Goal: Task Accomplishment & Management: Use online tool/utility

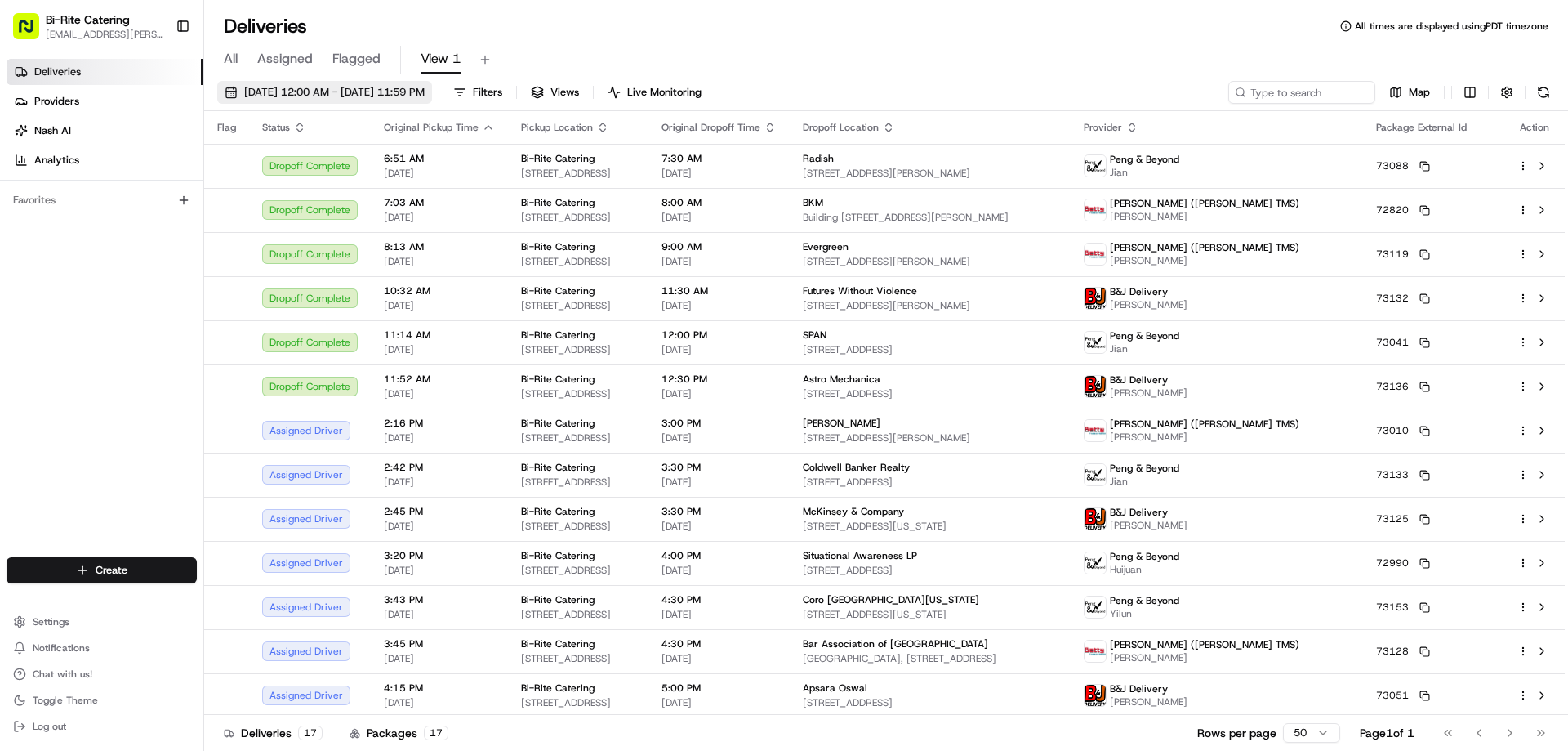
click at [306, 97] on span "[DATE] 12:00 AM - [DATE] 11:59 PM" at bounding box center [334, 92] width 180 height 15
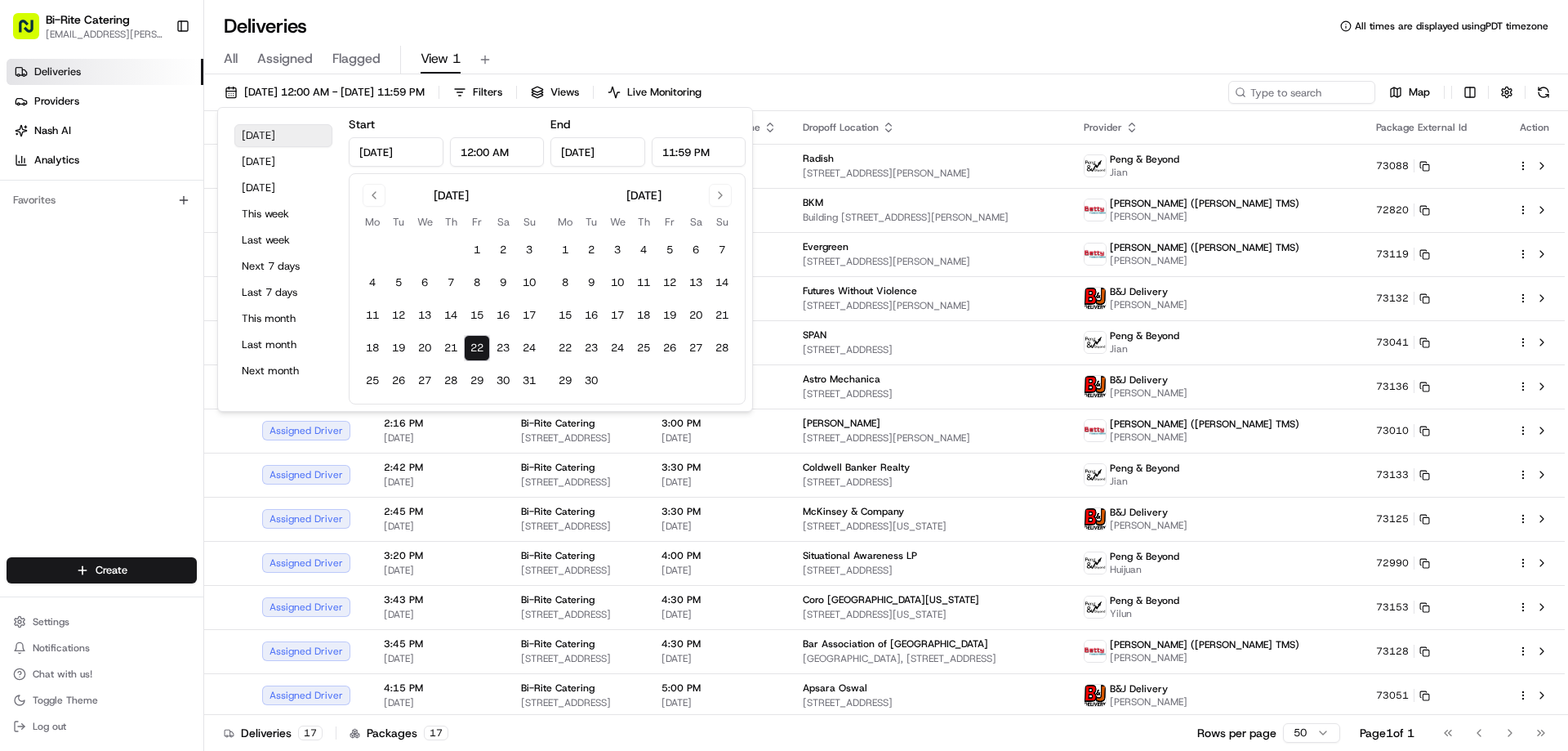
click at [274, 133] on button "[DATE]" at bounding box center [283, 135] width 98 height 23
click at [879, 60] on div "All Assigned Flagged View 1" at bounding box center [886, 59] width 1364 height 29
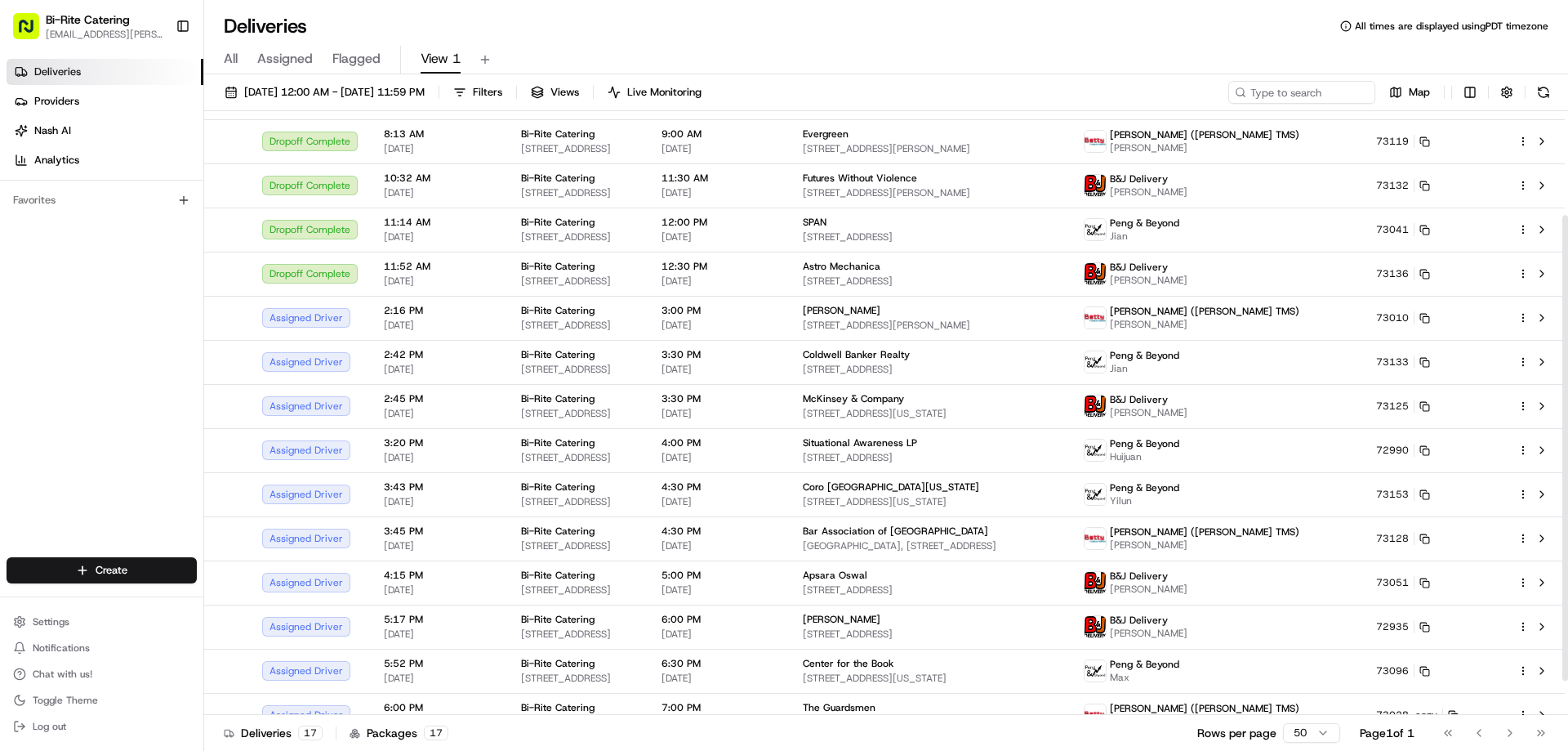
scroll to position [179, 0]
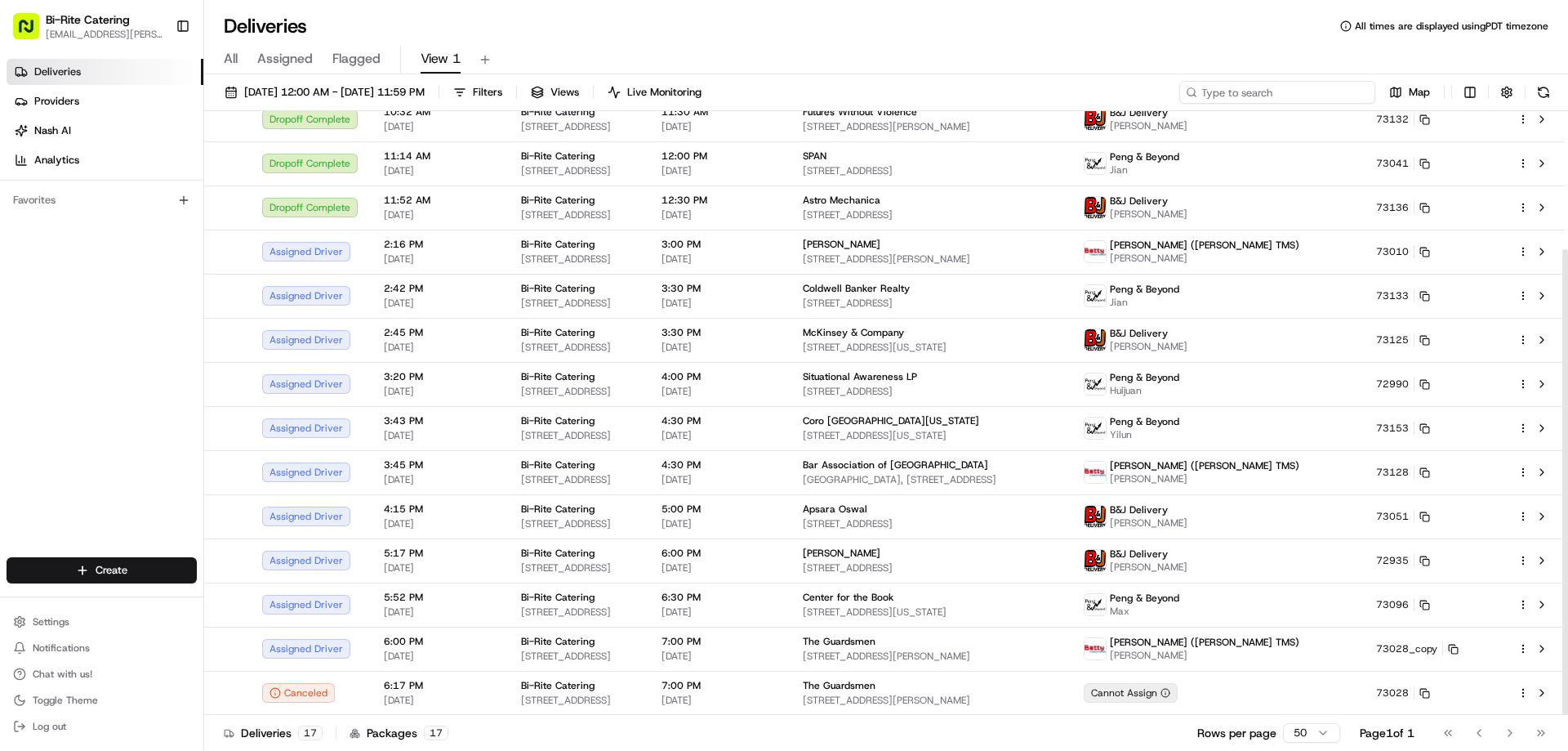
click at [1255, 86] on input at bounding box center [1277, 92] width 196 height 23
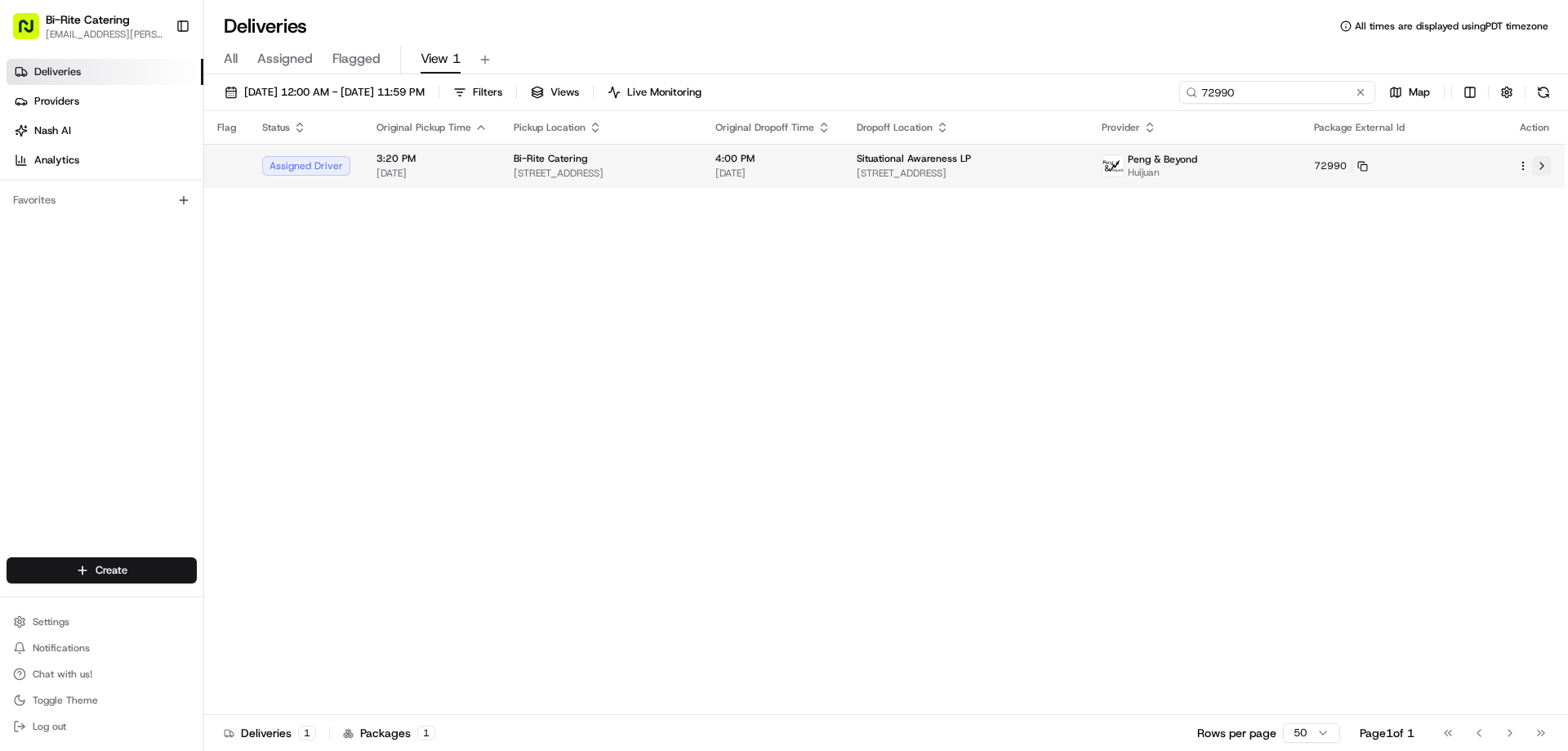
type input "72990"
click at [1537, 167] on button at bounding box center [1541, 165] width 20 height 20
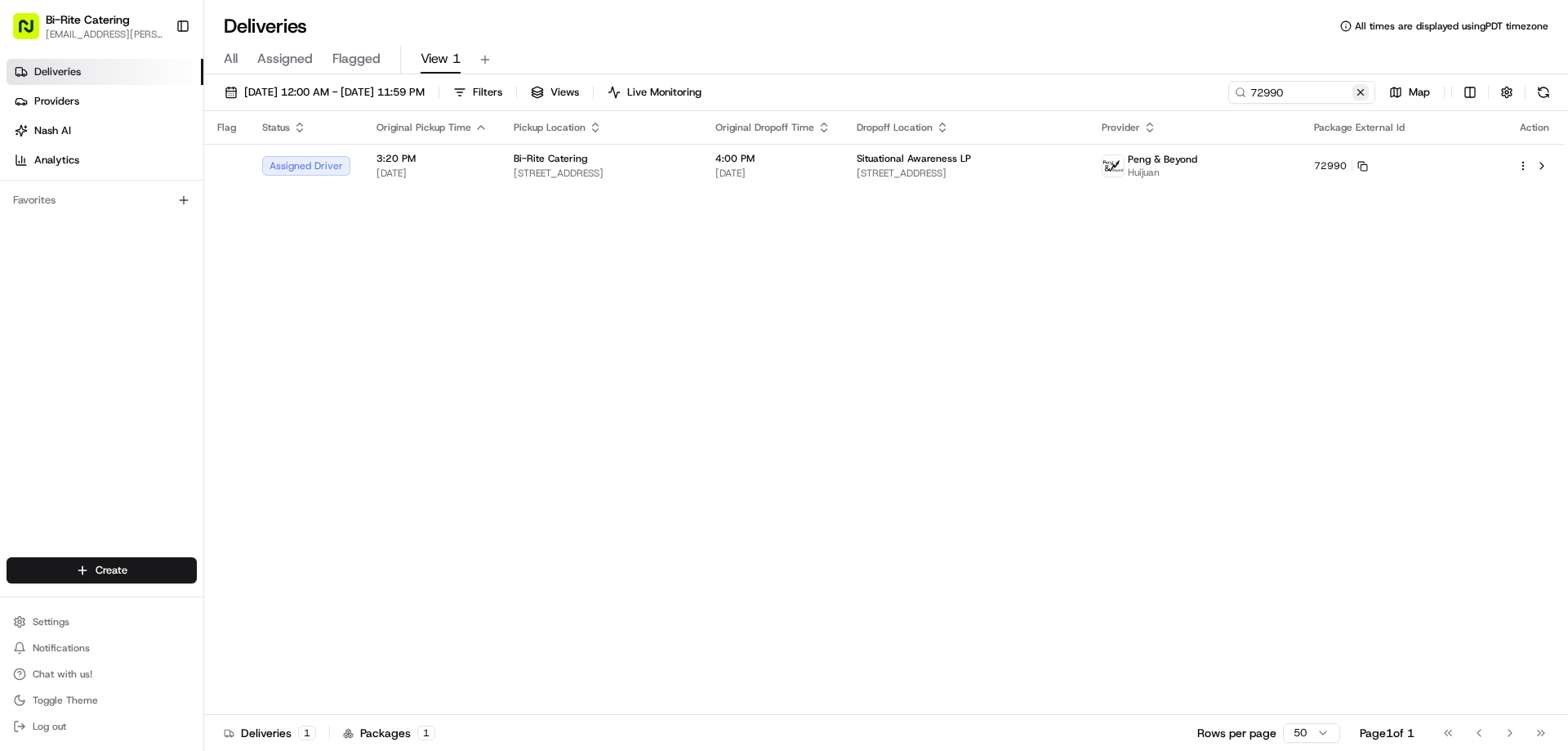
click at [1356, 92] on button at bounding box center [1360, 92] width 16 height 16
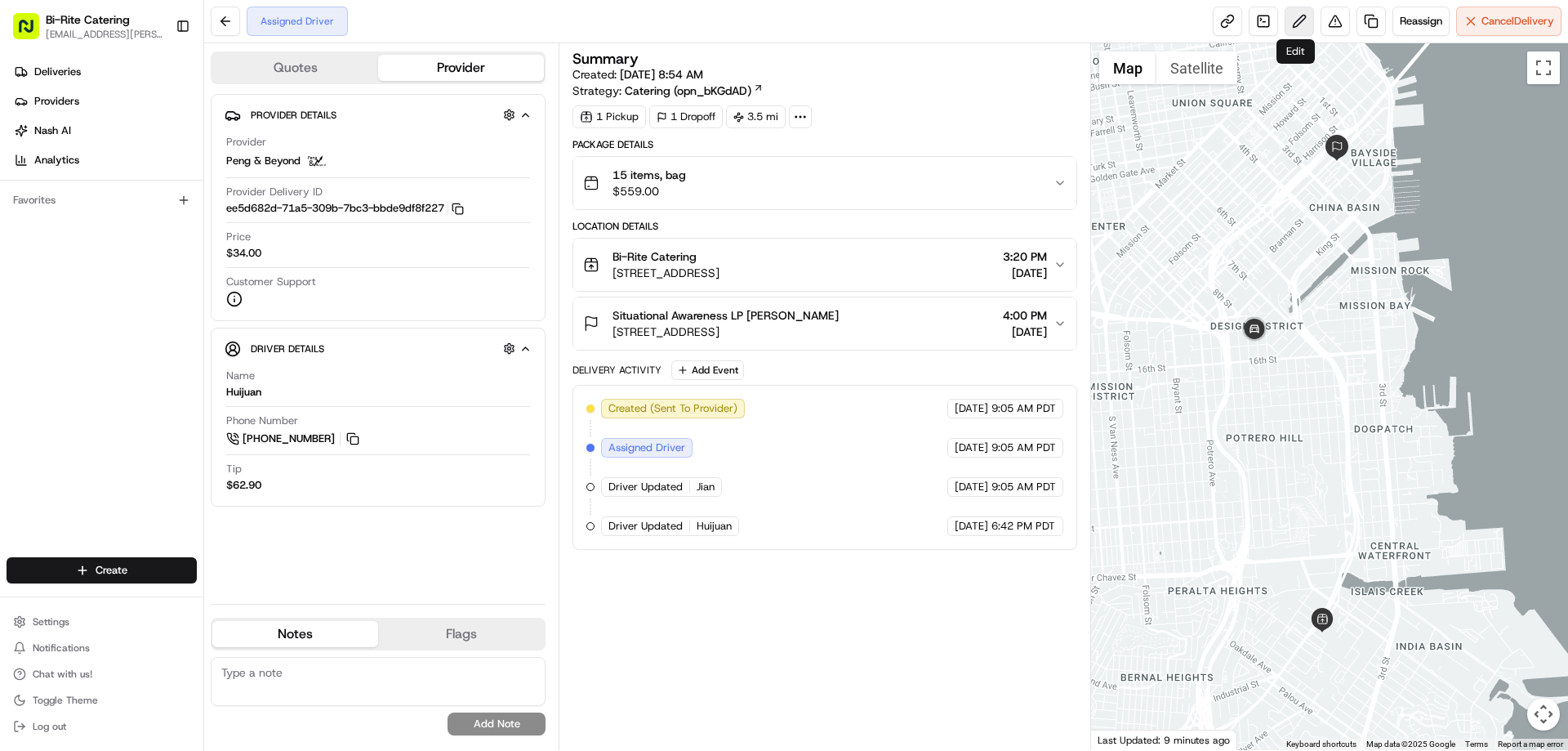
click at [1290, 16] on button at bounding box center [1300, 22] width 30 height 30
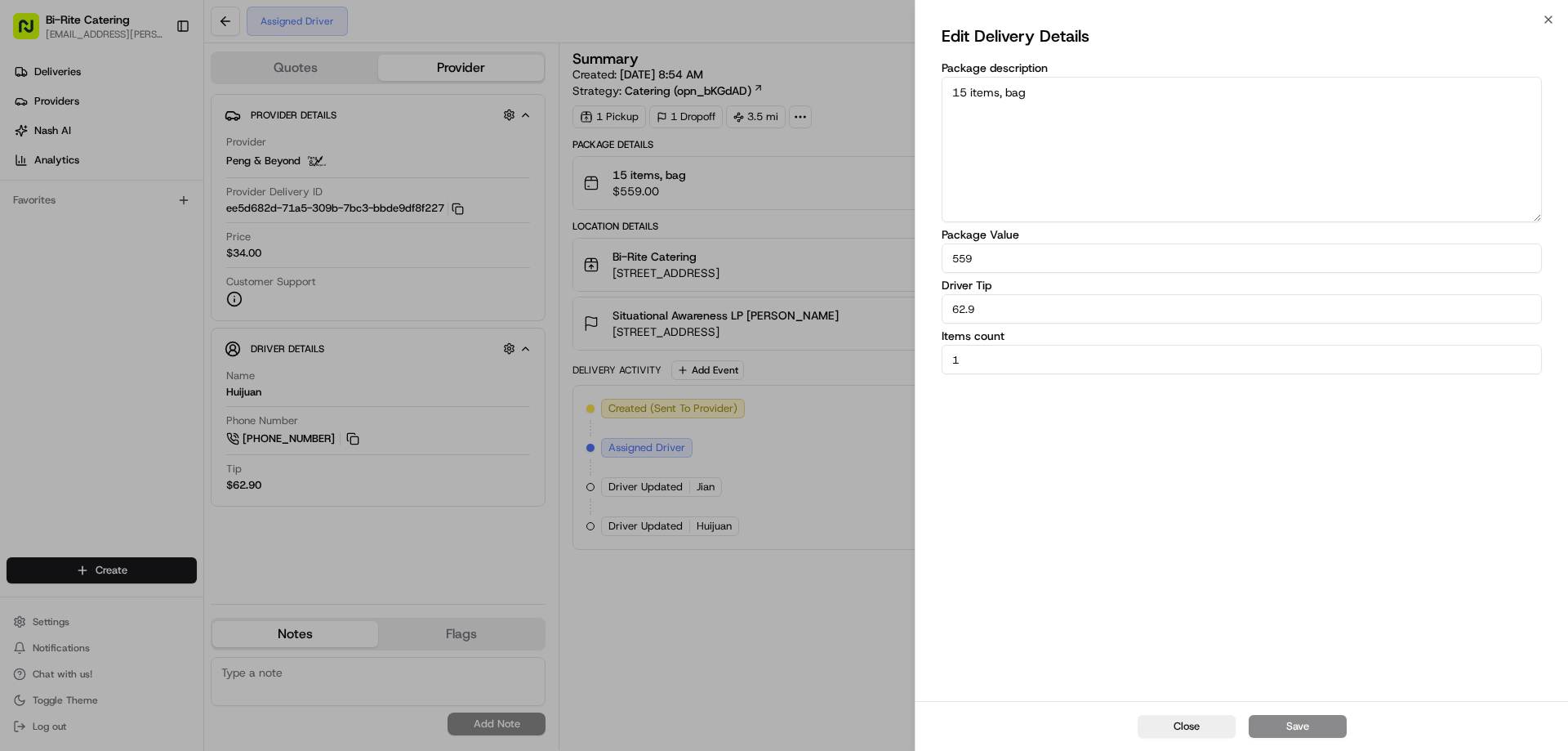
click at [965, 92] on textarea "15 items, bag" at bounding box center [1241, 149] width 600 height 146
type textarea "18 items, bag"
drag, startPoint x: 991, startPoint y: 260, endPoint x: 947, endPoint y: 267, distance: 44.6
click at [947, 267] on input "559" at bounding box center [1241, 259] width 600 height 30
type input "764"
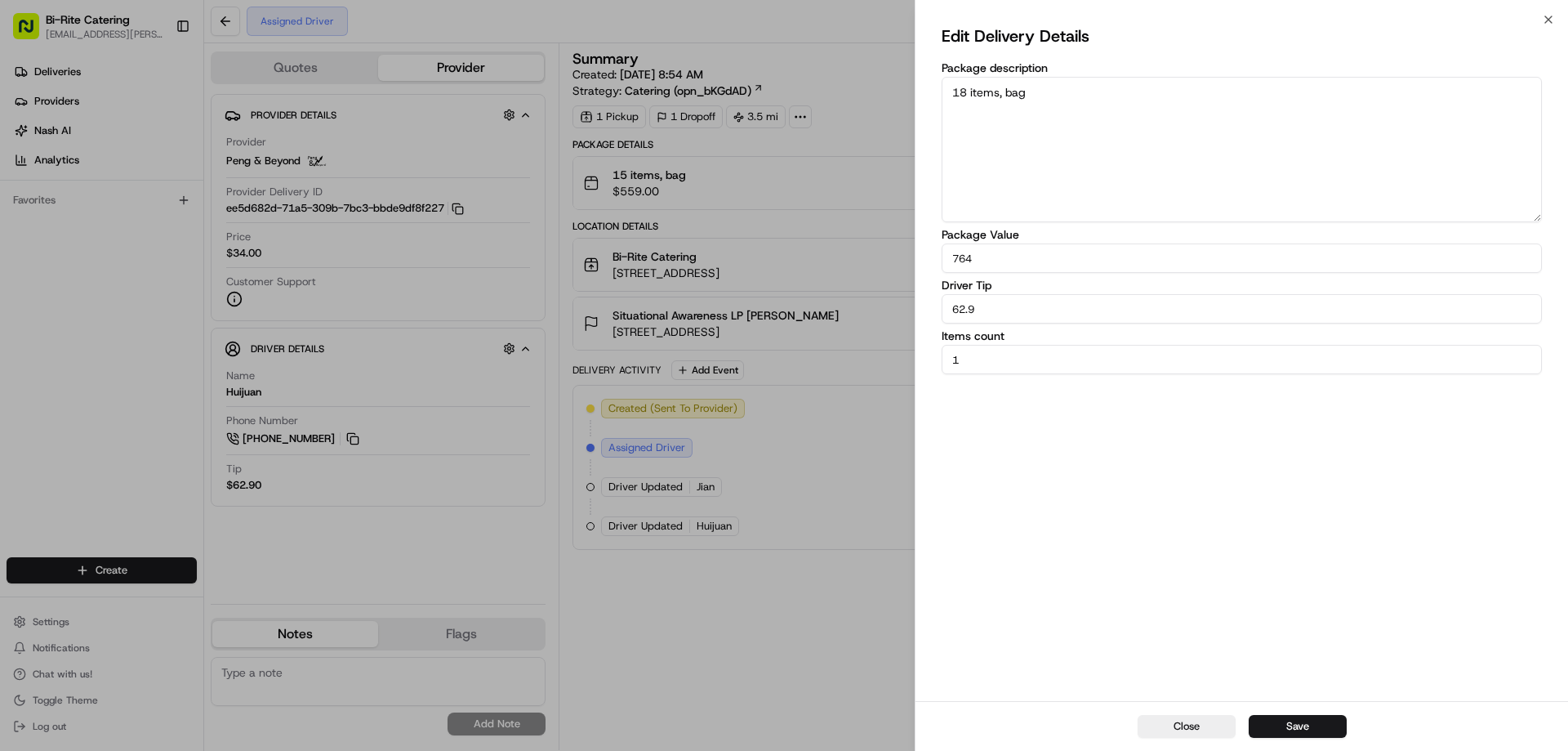
drag, startPoint x: 975, startPoint y: 304, endPoint x: 939, endPoint y: 305, distance: 36.0
click at [942, 309] on input "62.9" at bounding box center [1241, 309] width 600 height 30
type input "84.42"
click at [1275, 727] on button "Save" at bounding box center [1297, 725] width 98 height 23
